Goal: Find specific page/section: Find specific page/section

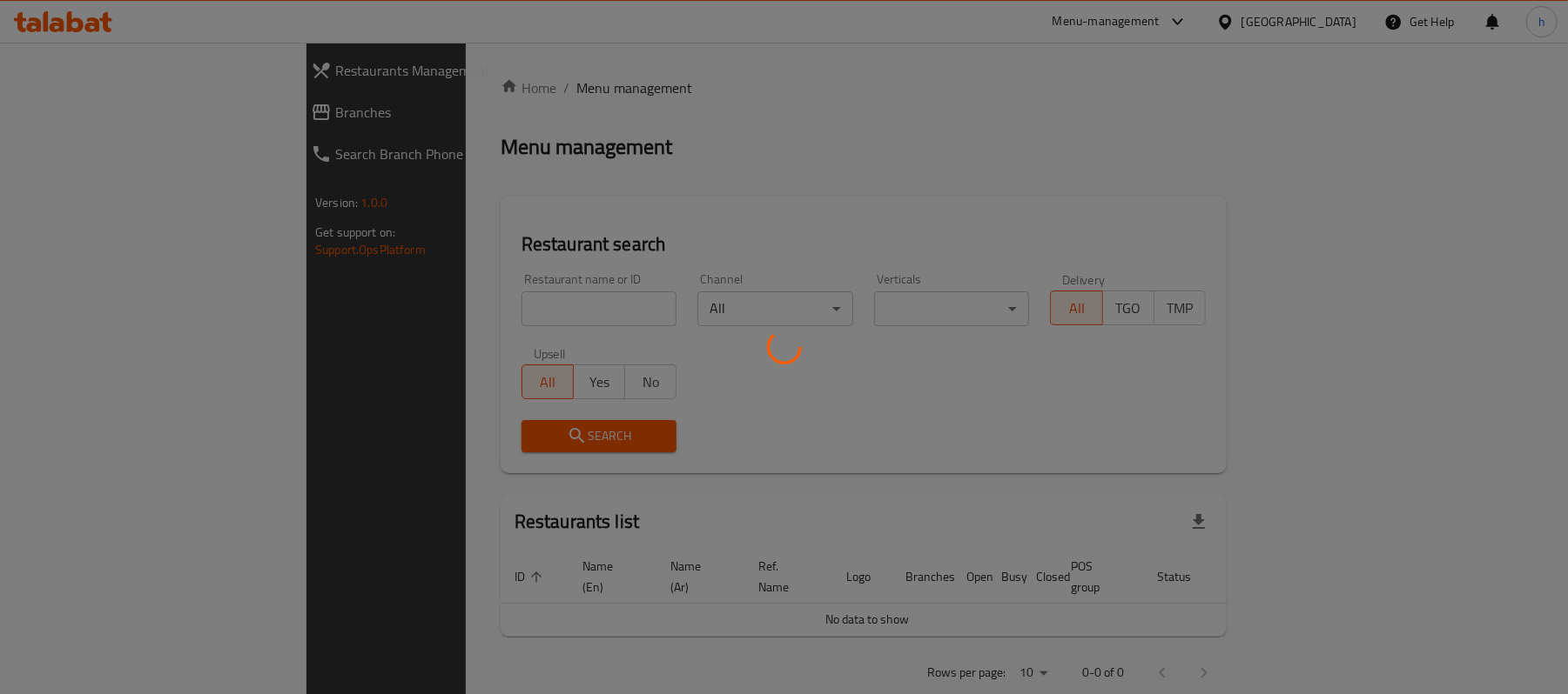
click at [75, 108] on div at bounding box center [784, 347] width 1568 height 694
click at [64, 109] on div at bounding box center [784, 347] width 1568 height 694
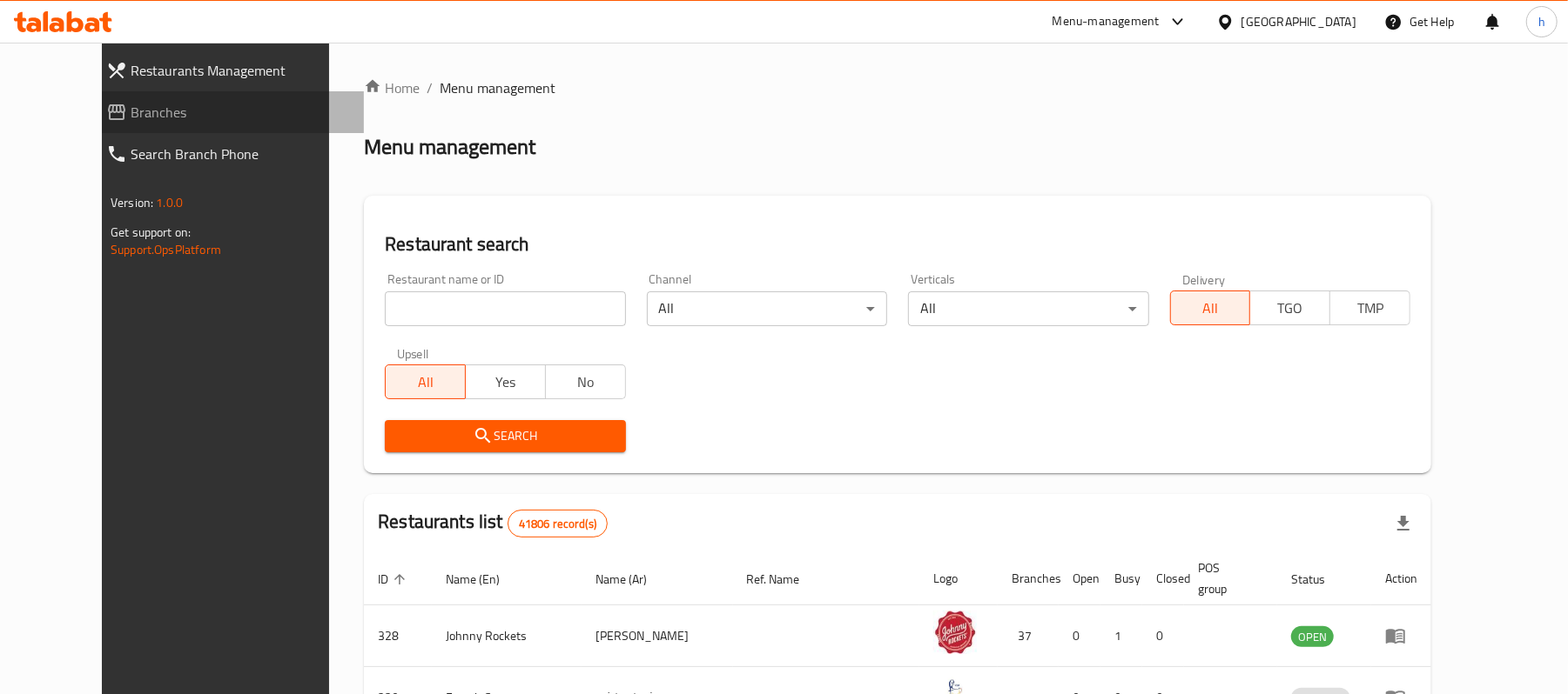
click at [131, 118] on span "Branches" at bounding box center [241, 111] width 219 height 20
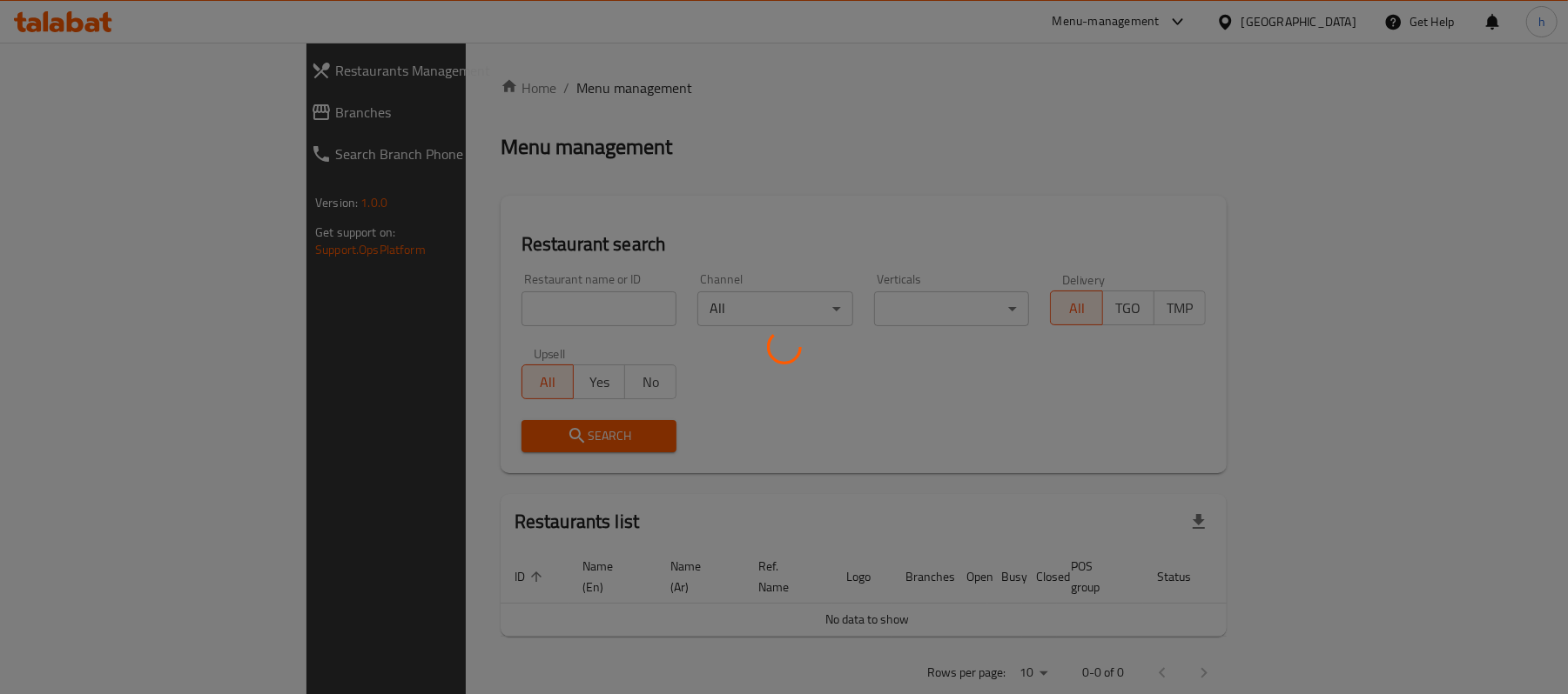
click at [68, 109] on div at bounding box center [784, 347] width 1568 height 694
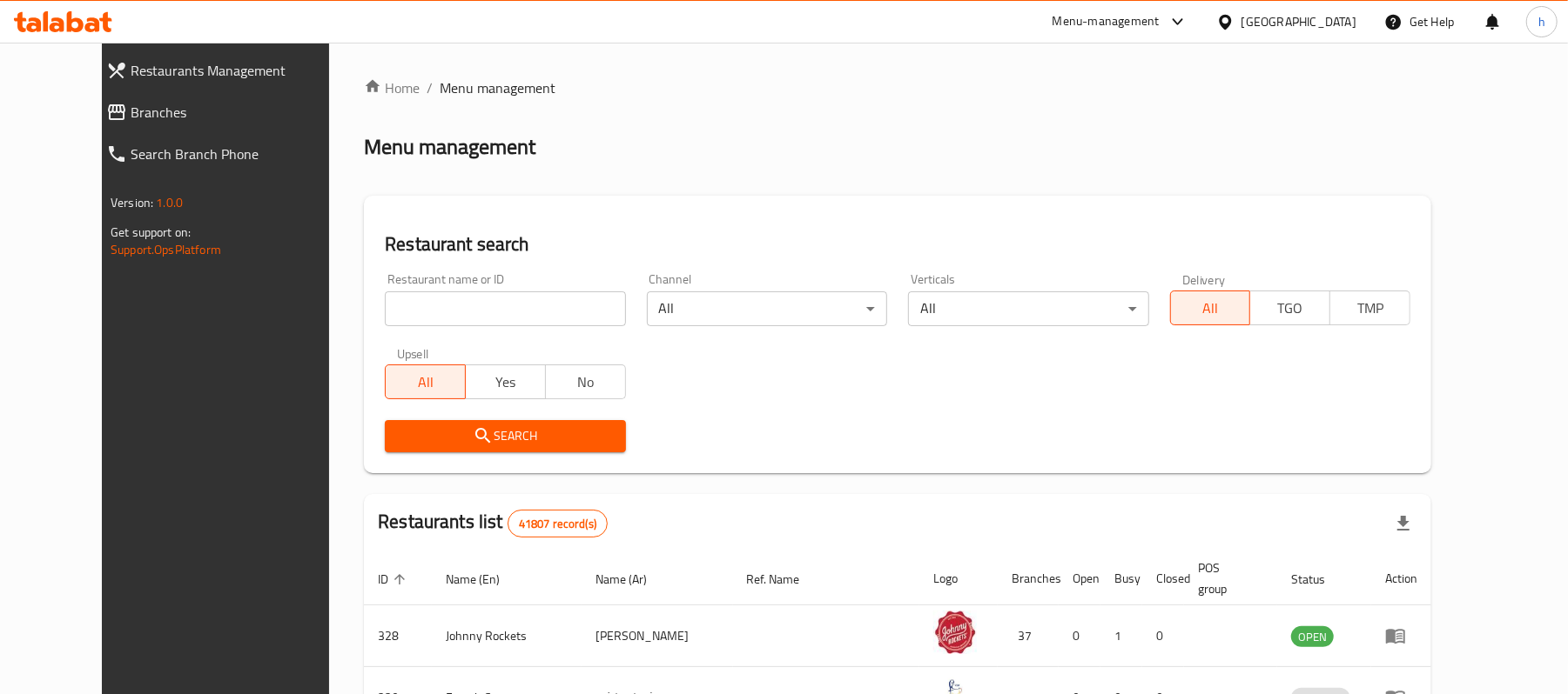
click at [131, 109] on span "Branches" at bounding box center [241, 111] width 219 height 20
click at [131, 115] on span "Branches" at bounding box center [241, 111] width 219 height 20
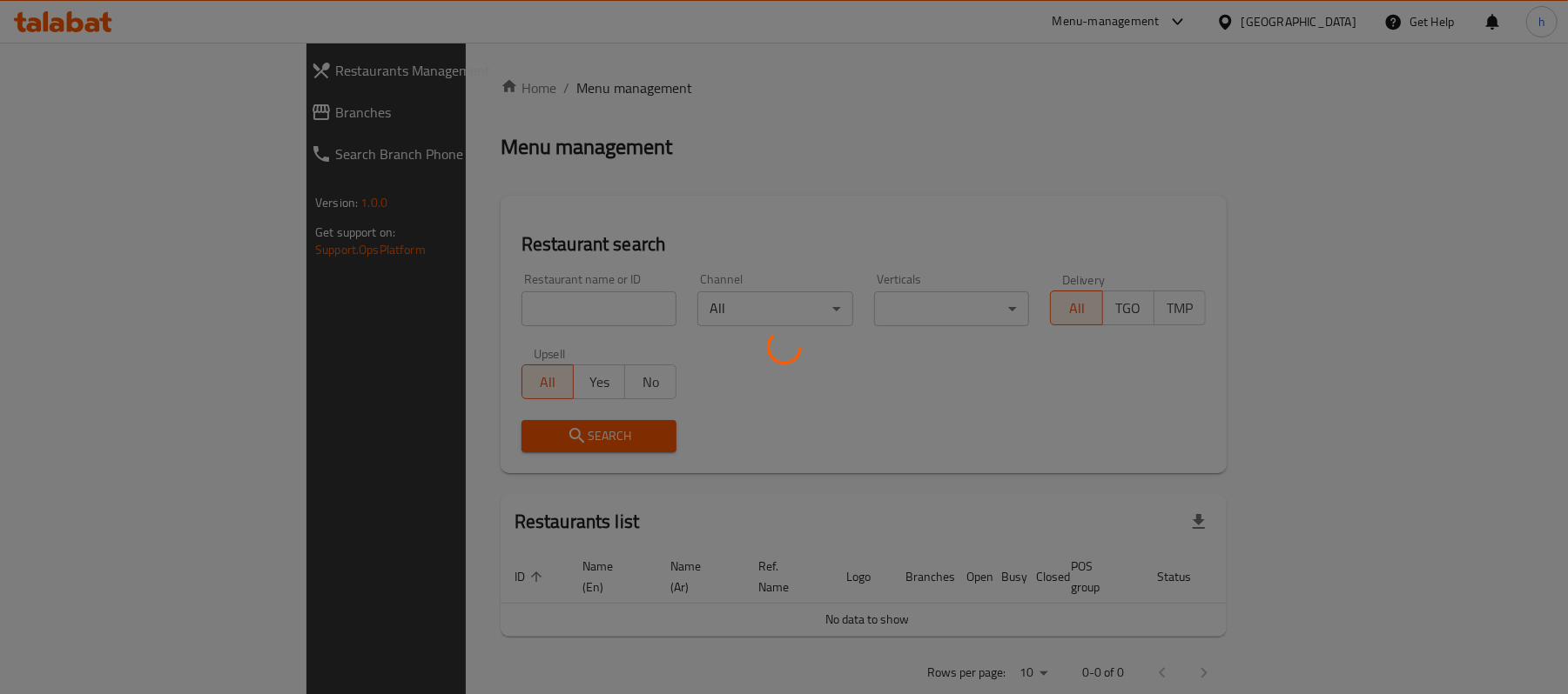
click at [31, 120] on div at bounding box center [784, 347] width 1568 height 694
click at [57, 112] on div at bounding box center [784, 347] width 1568 height 694
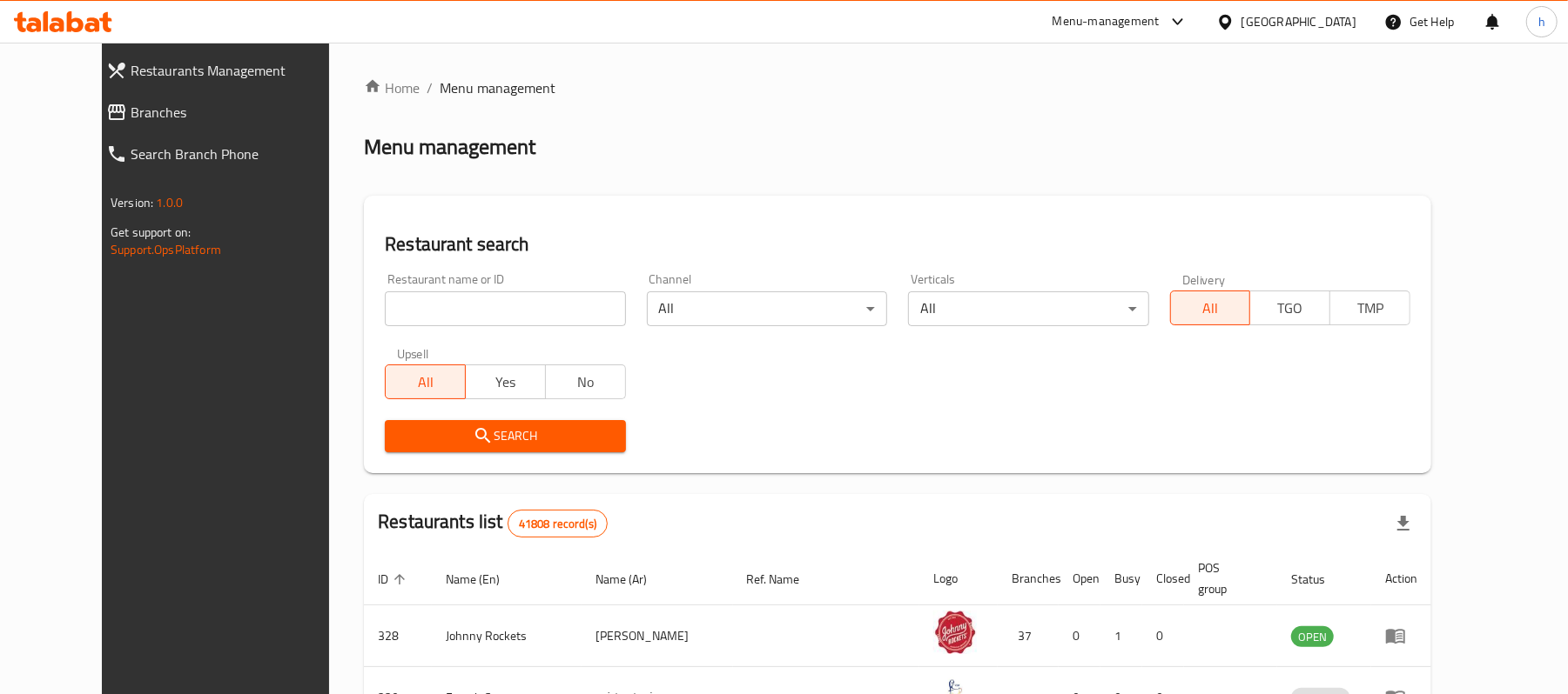
click at [131, 112] on span "Branches" at bounding box center [241, 111] width 219 height 20
